Goal: Information Seeking & Learning: Learn about a topic

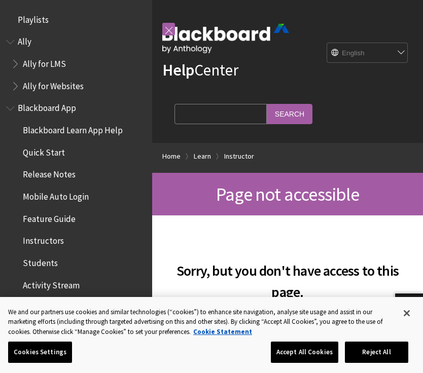
click at [174, 25] on link at bounding box center [168, 29] width 13 height 13
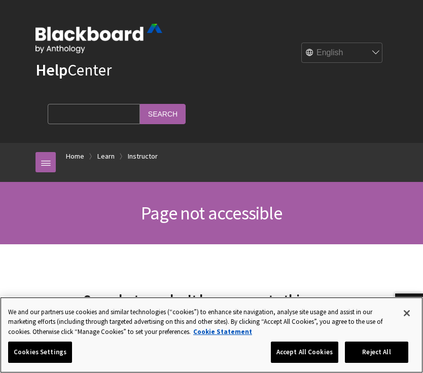
click at [390, 352] on button "Reject All" at bounding box center [376, 352] width 63 height 21
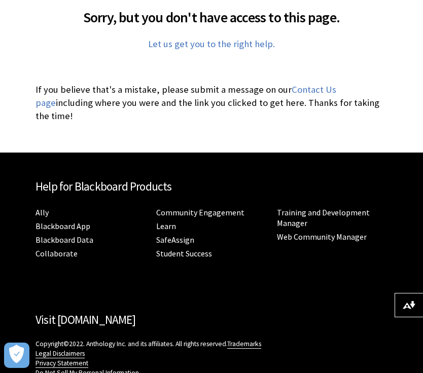
scroll to position [307, 0]
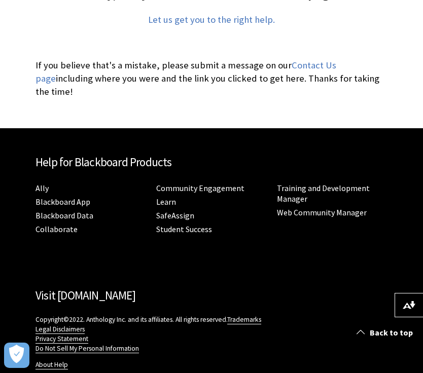
click at [400, 333] on link "Back to top" at bounding box center [386, 333] width 74 height 19
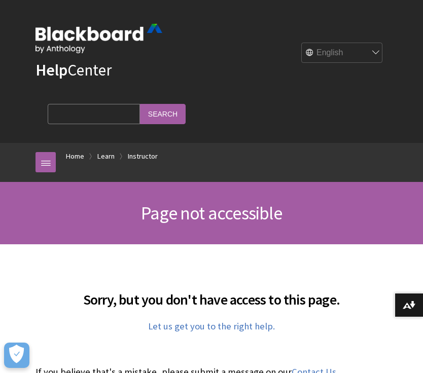
click at [0, 0] on img at bounding box center [0, 0] width 0 height 0
click at [76, 150] on link "Home" at bounding box center [75, 156] width 18 height 13
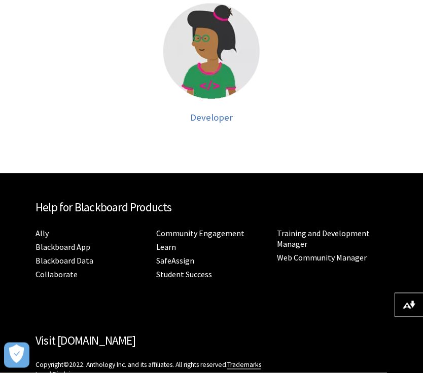
scroll to position [532, 0]
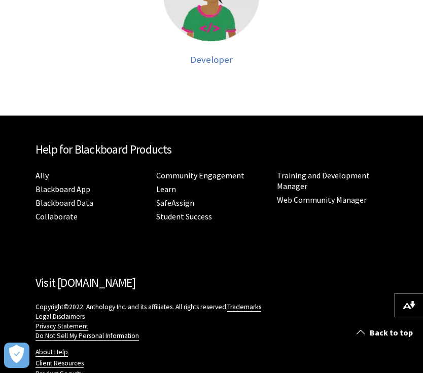
click at [382, 335] on link "Back to top" at bounding box center [386, 333] width 74 height 19
